Goal: Task Accomplishment & Management: Manage account settings

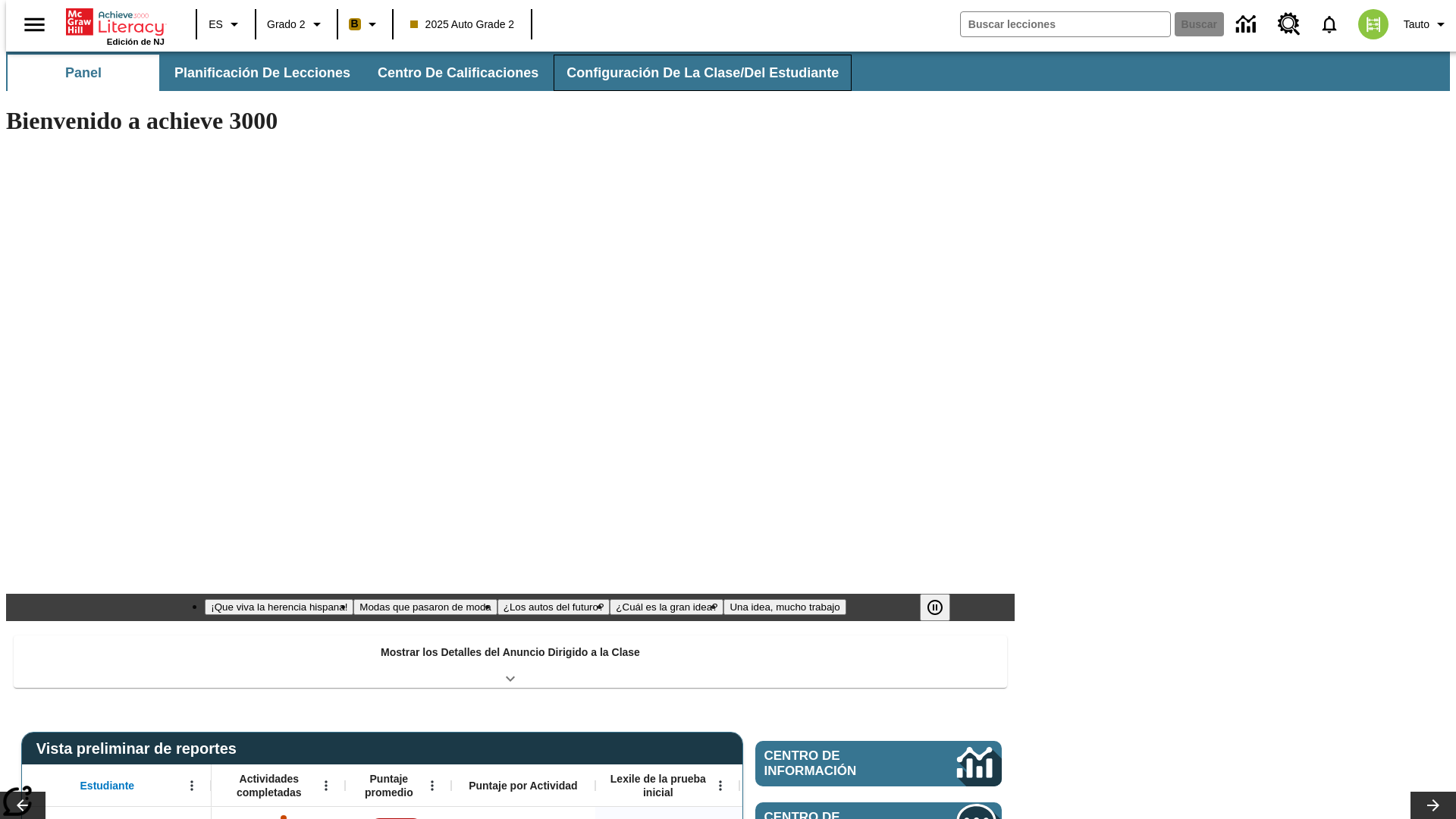
click at [686, 73] on button "Configuración de la clase/del estudiante" at bounding box center [703, 73] width 298 height 36
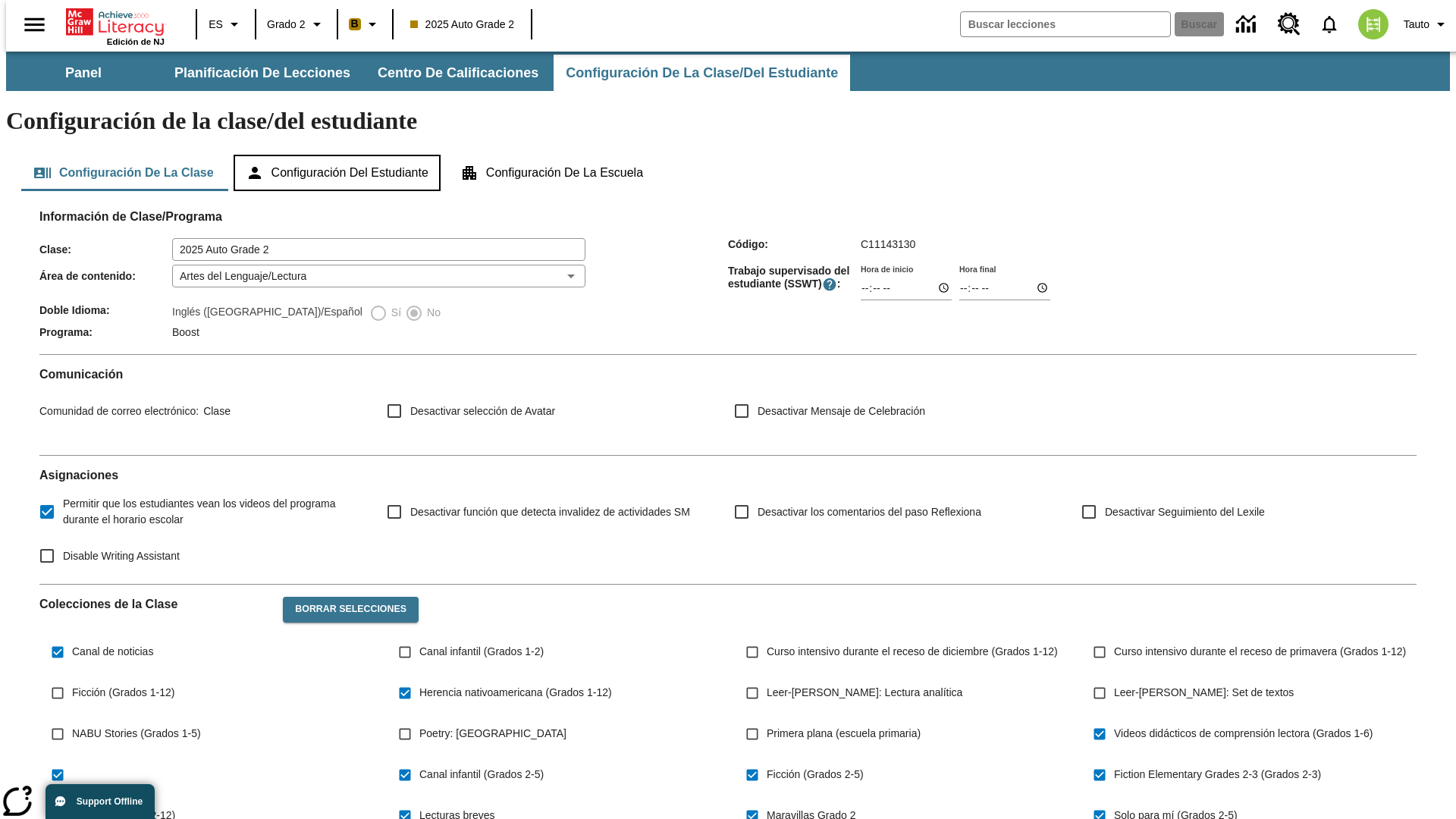
click at [338, 155] on button "Configuración del estudiante" at bounding box center [337, 173] width 207 height 36
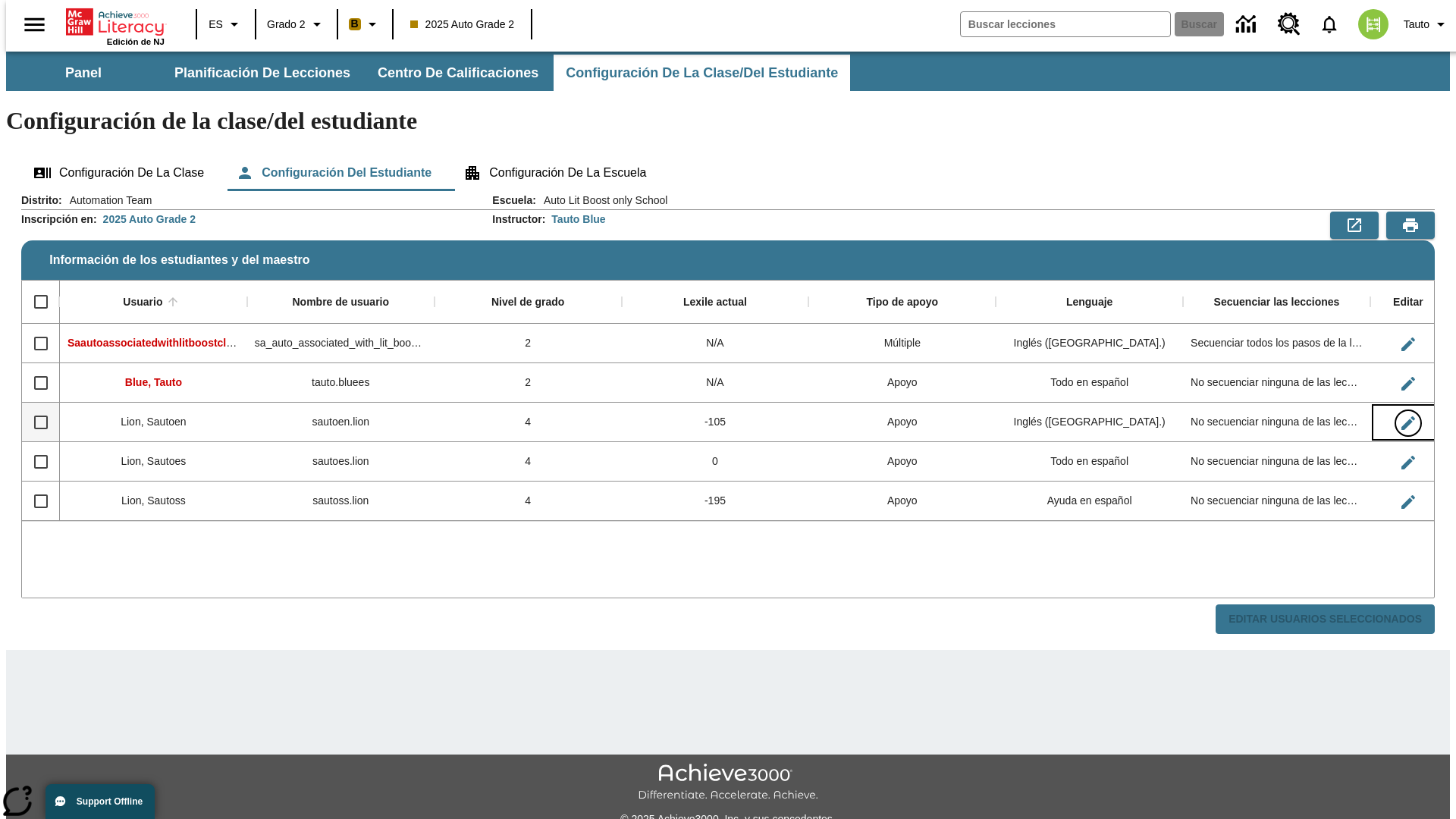
click at [1401, 416] on icon "Editar Usuario" at bounding box center [1408, 423] width 14 height 14
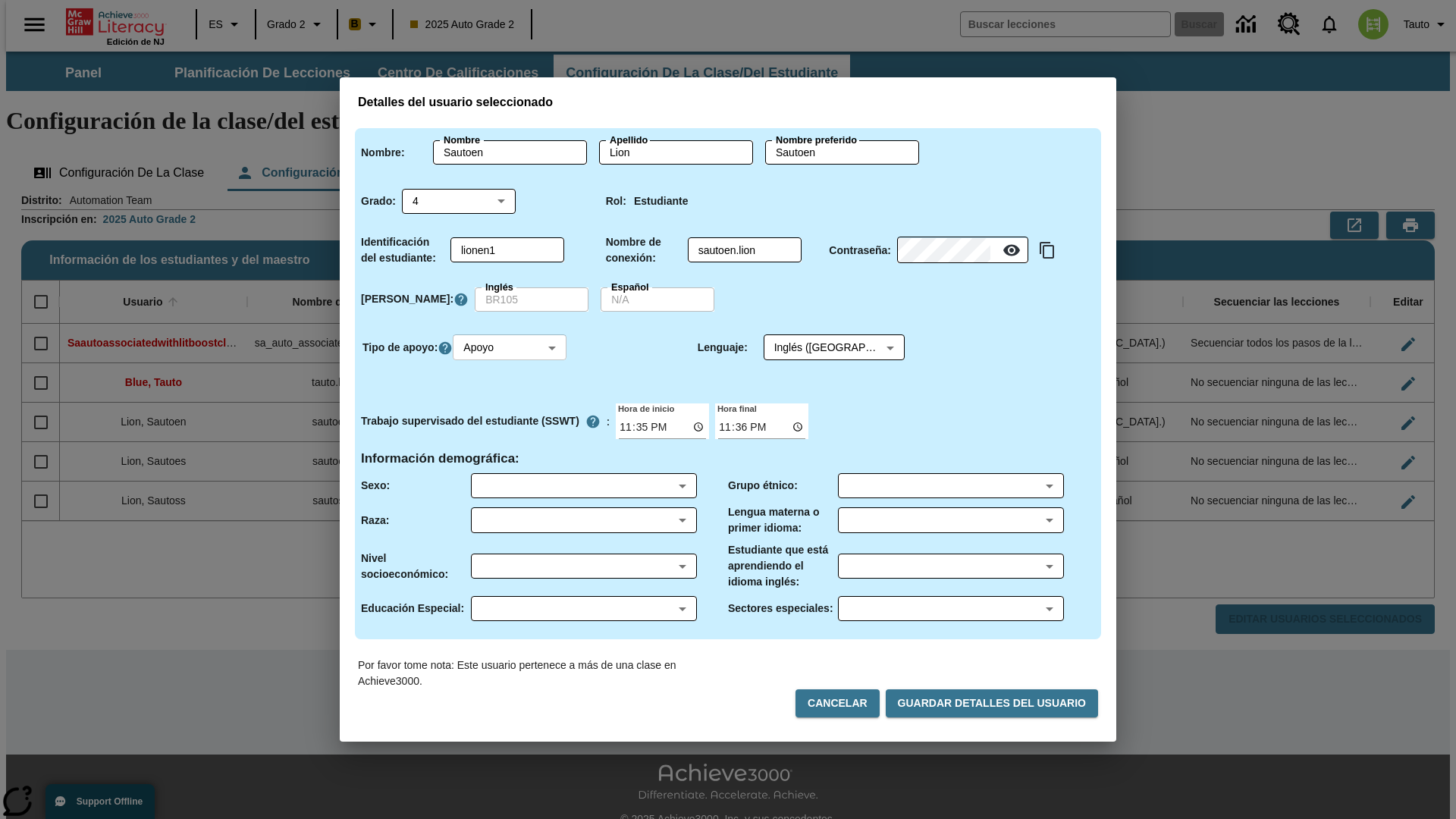
click at [512, 348] on body "Saltar al contenido principal Edición de NJ ES Grado 2 B 2025 Auto Grade 2 Busc…" at bounding box center [727, 452] width 1444 height 801
click at [512, 403] on li "Apoyo" at bounding box center [511, 403] width 114 height 25
click at [820, 348] on body "Saltar al contenido principal Edición de NJ ES Grado 2 B 2025 Auto Grade 2 Busc…" at bounding box center [727, 452] width 1444 height 801
click at [512, 348] on body "Saltar al contenido principal Edición de NJ ES Grado 2 B 2025 Auto Grade 2 Busc…" at bounding box center [727, 452] width 1444 height 801
click at [512, 429] on li "Enriquecimiento" at bounding box center [511, 429] width 114 height 25
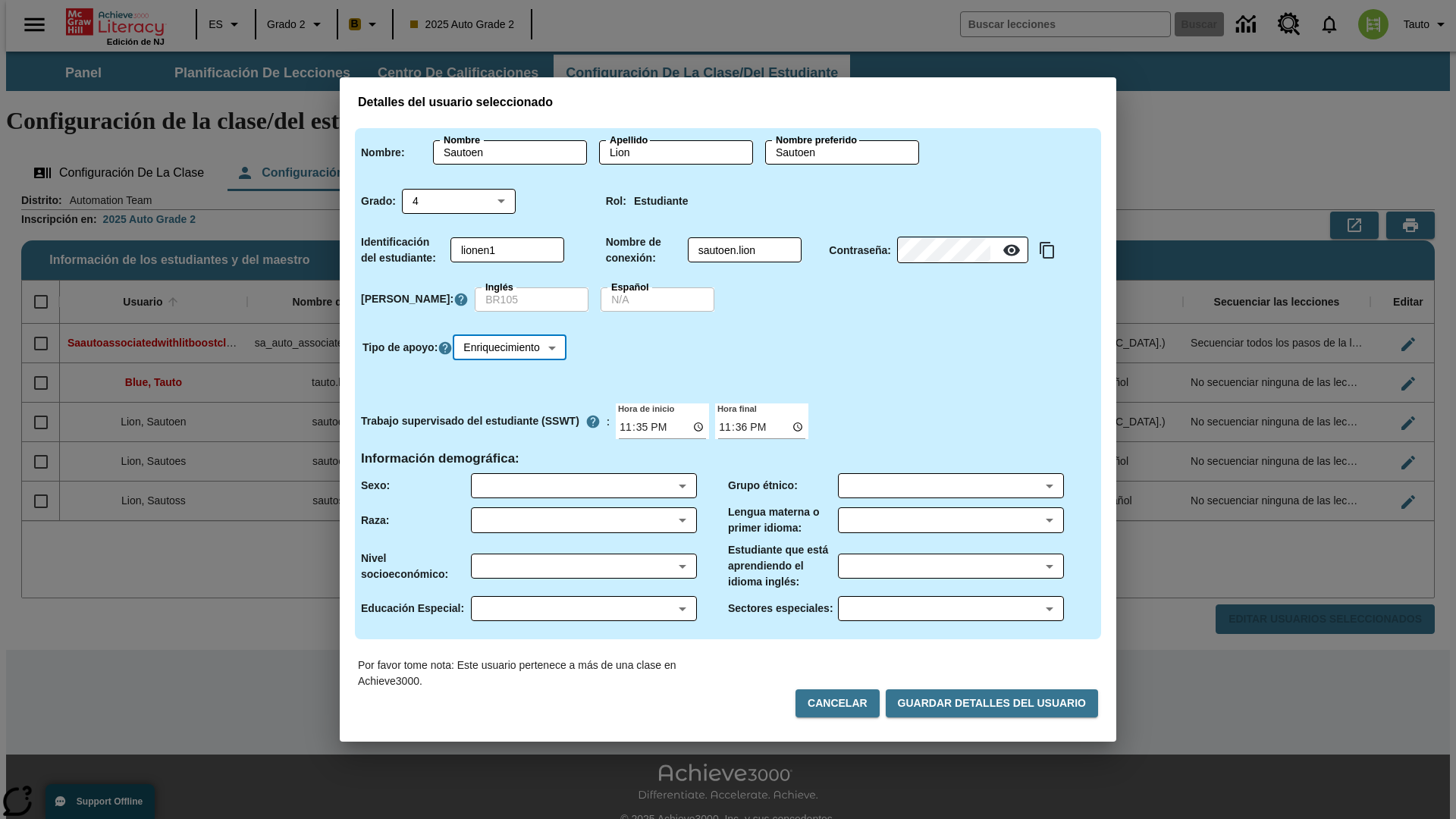
click at [515, 348] on body "Saltar al contenido principal Edición de NJ ES Grado 2 B 2025 Auto Grade 2 Busc…" at bounding box center [727, 452] width 1444 height 801
click at [515, 379] on li "Estándar" at bounding box center [515, 379] width 119 height 25
click at [512, 348] on body "Saltar al contenido principal Edición de NJ ES Grado 2 B 2025 Auto Grade 2 Busc…" at bounding box center [727, 452] width 1444 height 801
click at [512, 453] on li "Múltiple" at bounding box center [511, 454] width 114 height 25
type input "M"
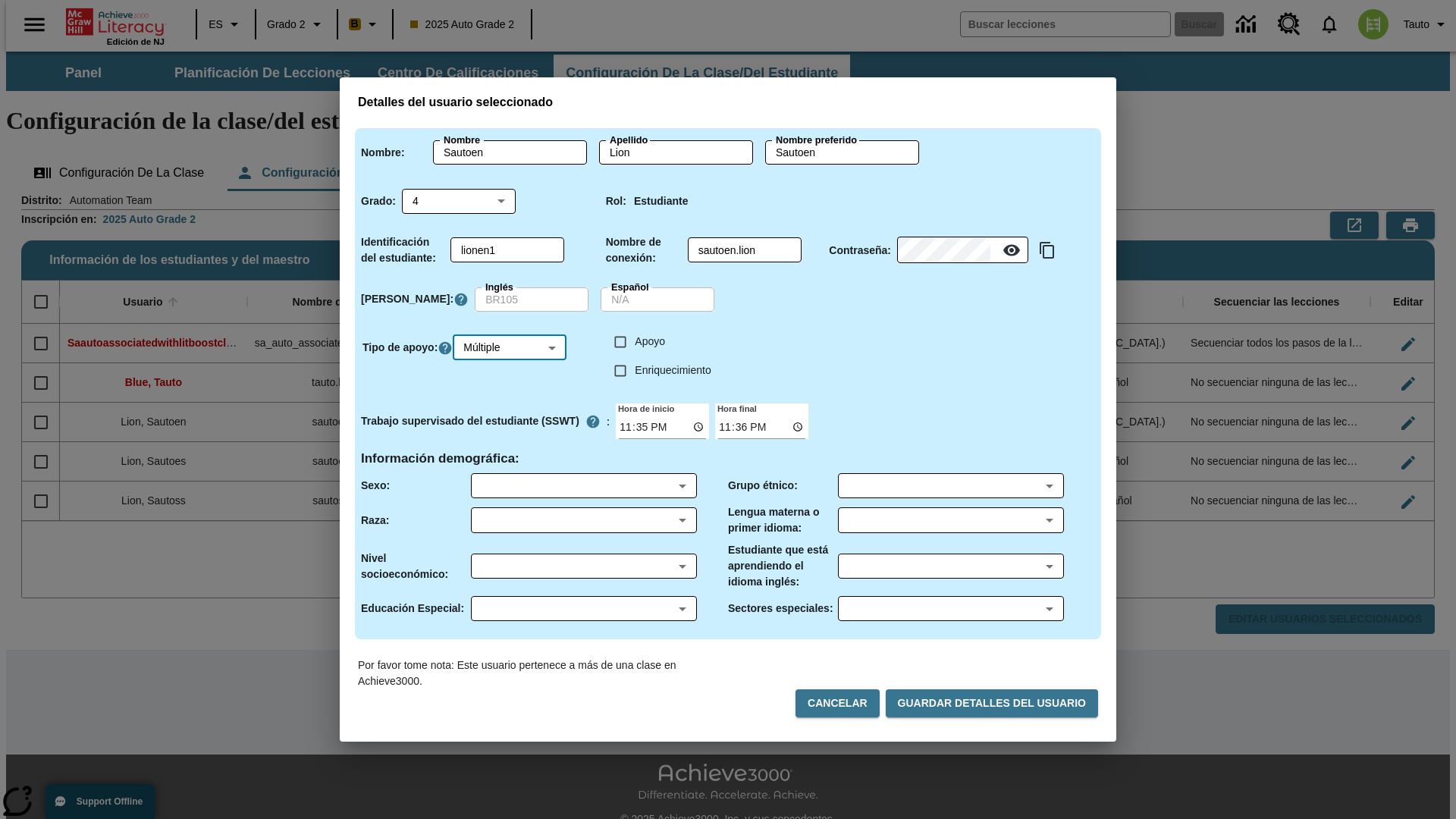
click at [620, 370] on input "Enriquecimiento" at bounding box center [620, 371] width 29 height 29
checkbox input "true"
click at [620, 341] on input "Apoyo" at bounding box center [620, 341] width 29 height 29
checkbox input "true"
